Goal: Task Accomplishment & Management: Manage account settings

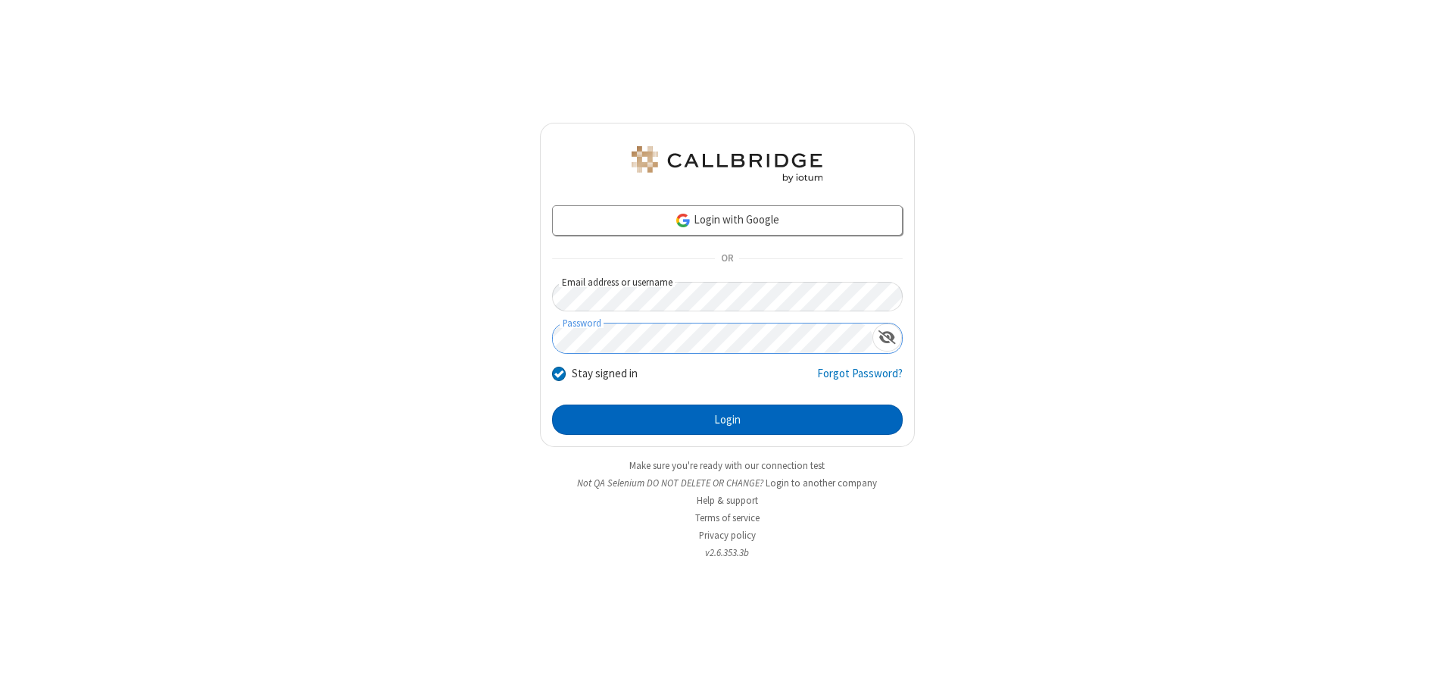
click at [727, 419] on button "Login" at bounding box center [727, 419] width 351 height 30
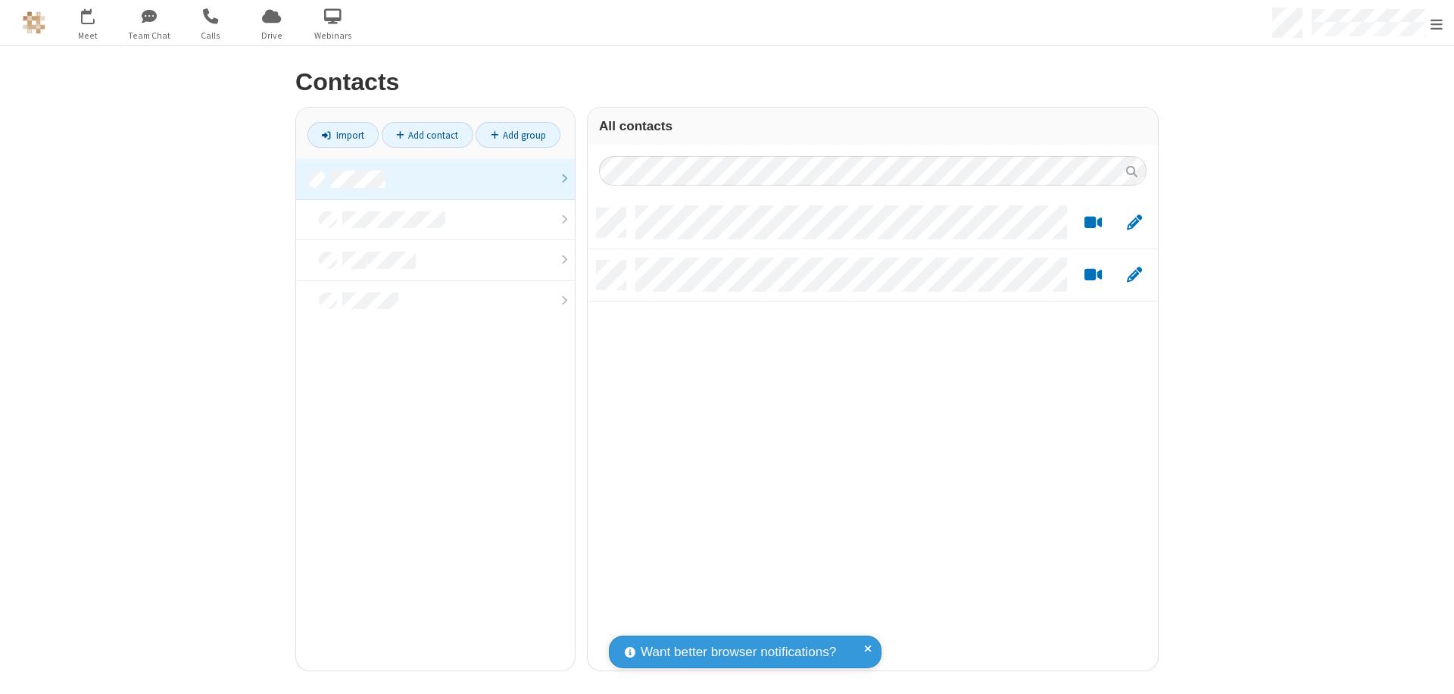
click at [435, 179] on link at bounding box center [435, 179] width 279 height 41
click at [427, 135] on link "Add contact" at bounding box center [428, 135] width 92 height 26
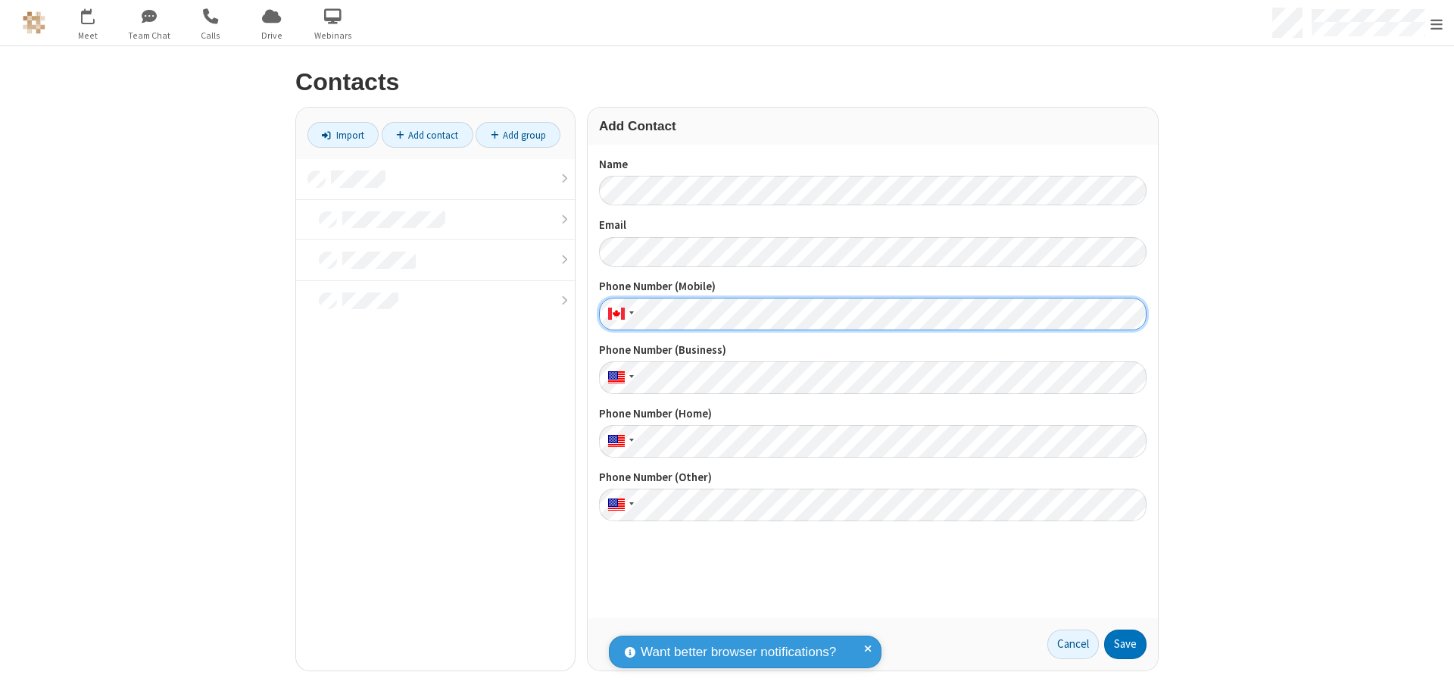
click at [1125, 644] on button "Save" at bounding box center [1125, 644] width 42 height 30
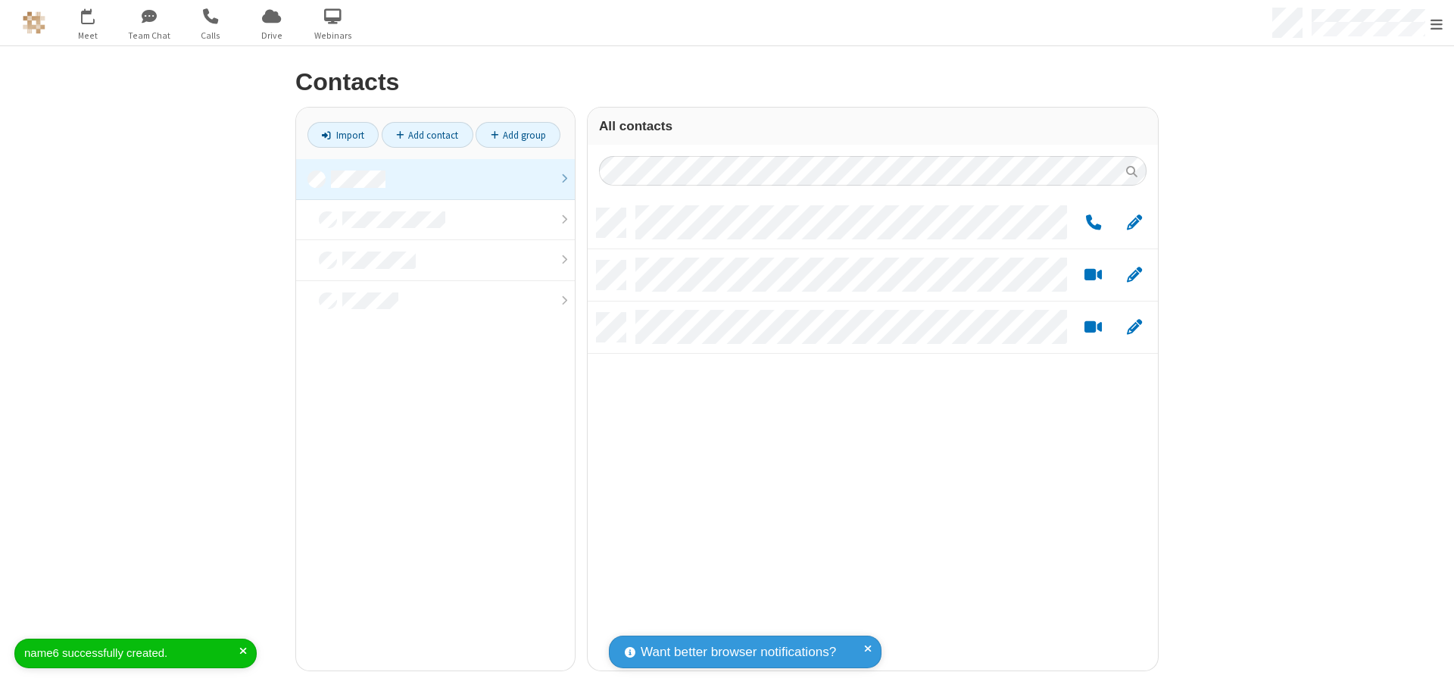
scroll to position [462, 559]
